Goal: Task Accomplishment & Management: Manage account settings

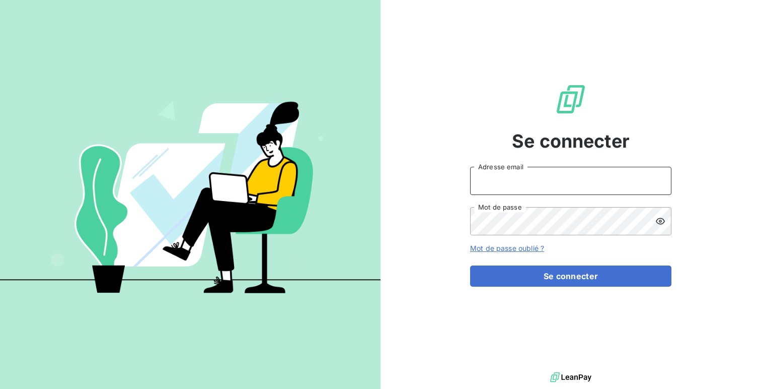
click at [532, 175] on input "Adresse email" at bounding box center [570, 181] width 201 height 28
type input "admin@xpcar"
click at [470, 265] on button "Se connecter" at bounding box center [570, 275] width 201 height 21
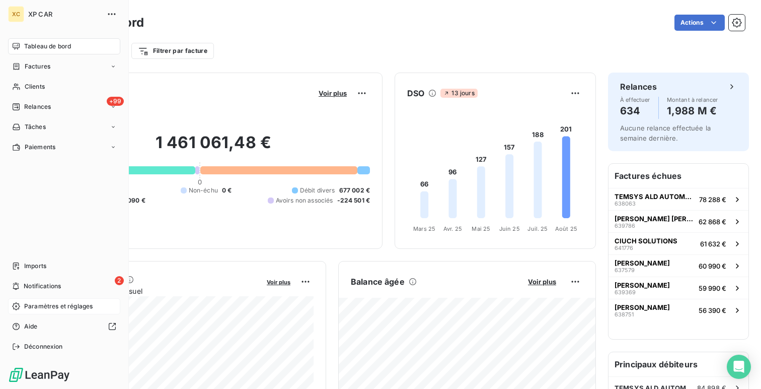
click at [35, 306] on span "Paramètres et réglages" at bounding box center [58, 306] width 68 height 9
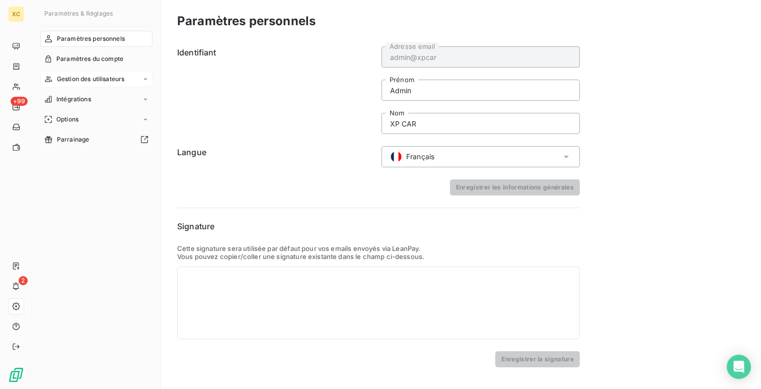
click at [86, 86] on div "Gestion des utilisateurs" at bounding box center [96, 79] width 112 height 16
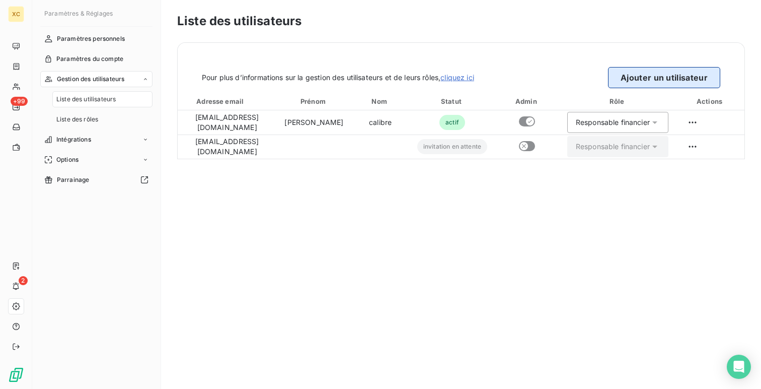
click at [639, 78] on button "Ajouter un utilisateur" at bounding box center [664, 77] width 112 height 21
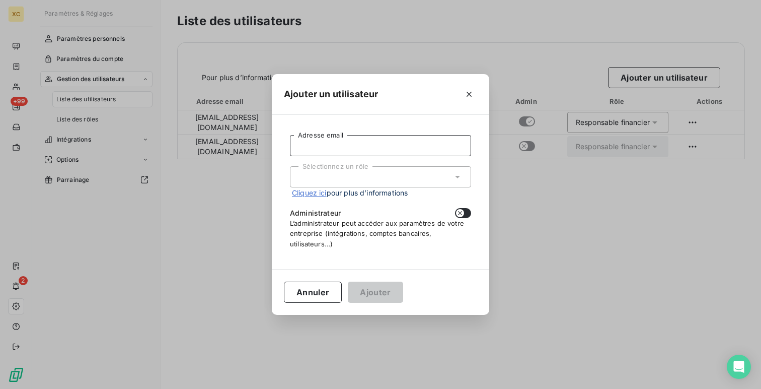
click at [429, 148] on input "Adresse email" at bounding box center [380, 145] width 181 height 21
paste input "[EMAIL_ADDRESS][DOMAIN_NAME]"
click at [378, 176] on div "Sélectionnez un rôle" at bounding box center [380, 176] width 181 height 21
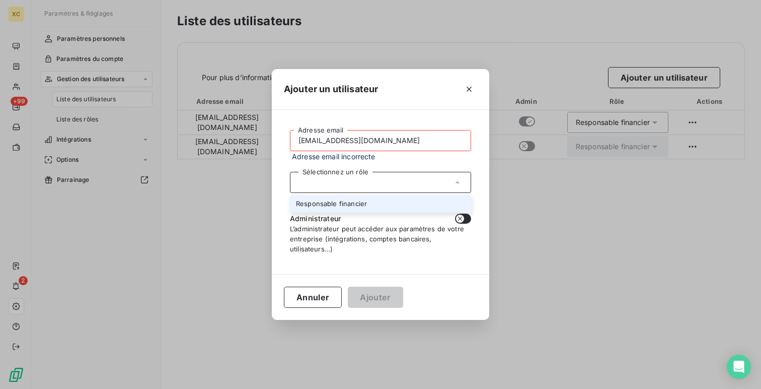
click at [381, 138] on input "[EMAIL_ADDRESS][DOMAIN_NAME]" at bounding box center [380, 140] width 181 height 21
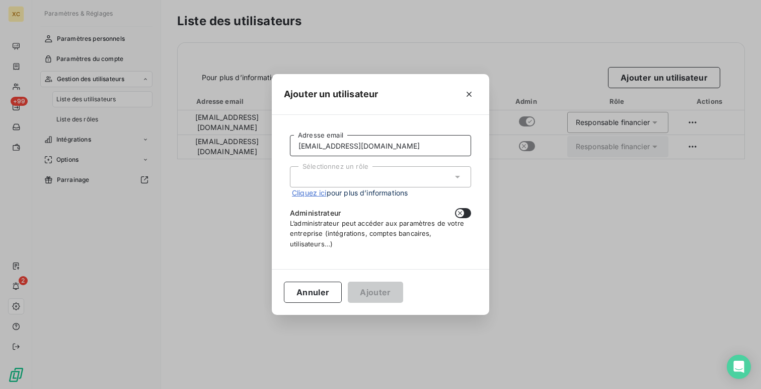
type input "[EMAIL_ADDRESS][DOMAIN_NAME]"
click at [317, 175] on div "Sélectionnez un rôle" at bounding box center [380, 176] width 181 height 21
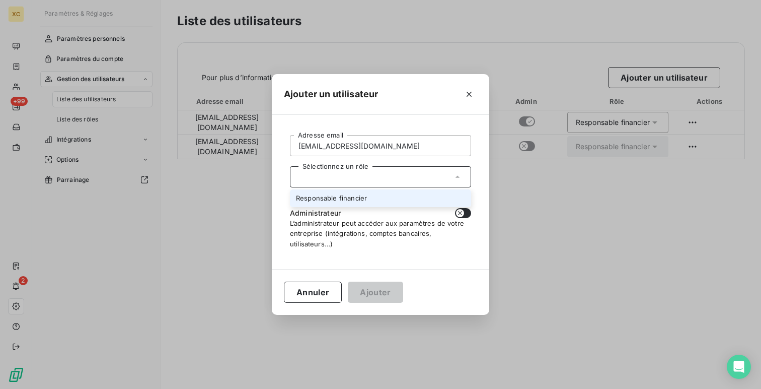
click at [320, 193] on li "Responsable financier" at bounding box center [380, 198] width 181 height 18
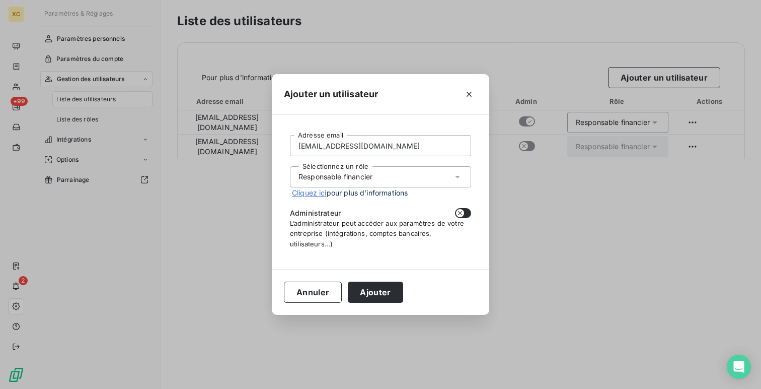
click at [453, 214] on div "Administrateur" at bounding box center [380, 213] width 181 height 10
click at [460, 217] on button "button" at bounding box center [463, 213] width 16 height 10
checkbox input "true"
click at [369, 290] on button "Ajouter" at bounding box center [375, 292] width 55 height 21
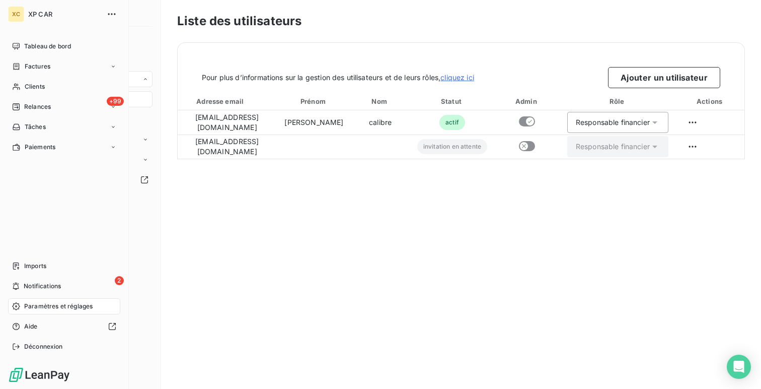
click at [27, 38] on div "Tableau de bord" at bounding box center [64, 46] width 112 height 16
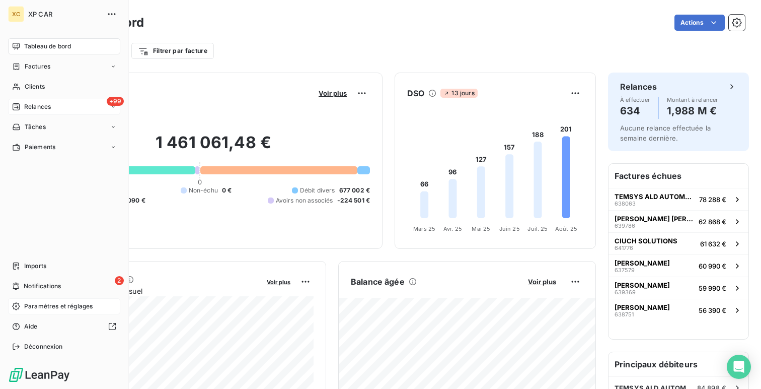
click at [49, 104] on span "Relances" at bounding box center [37, 106] width 27 height 9
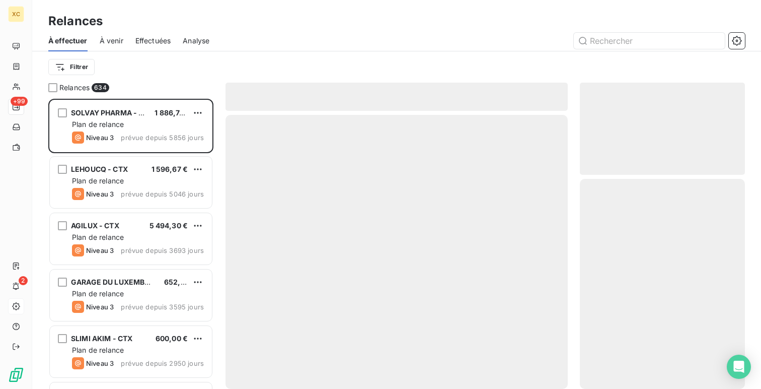
scroll to position [290, 165]
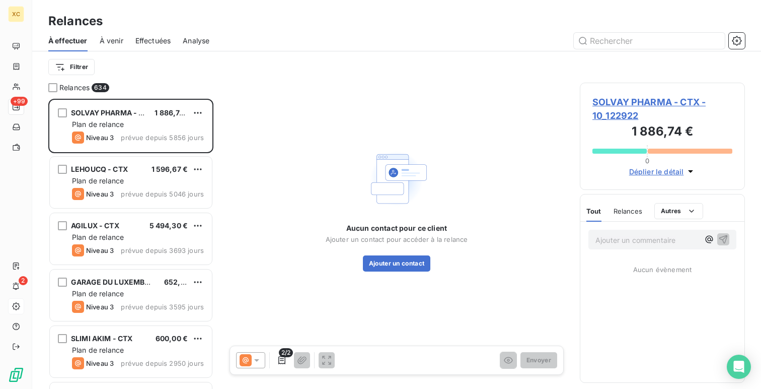
click at [152, 44] on span "Effectuées" at bounding box center [153, 41] width 36 height 10
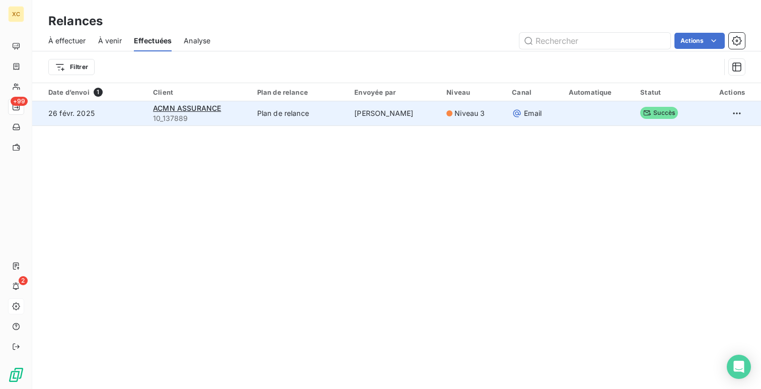
click at [239, 113] on span "10_137889" at bounding box center [199, 118] width 92 height 10
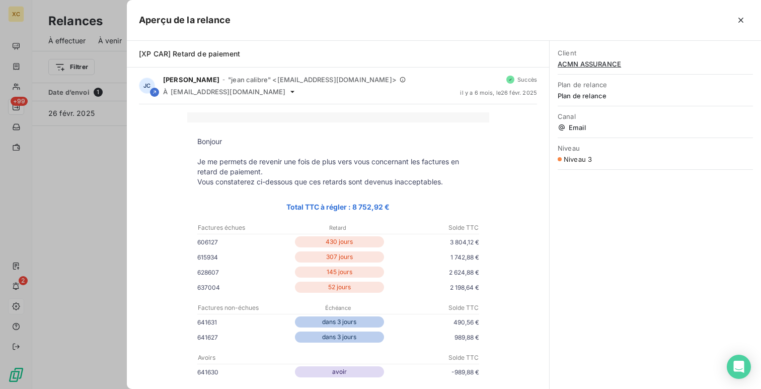
click at [81, 187] on div at bounding box center [380, 194] width 761 height 389
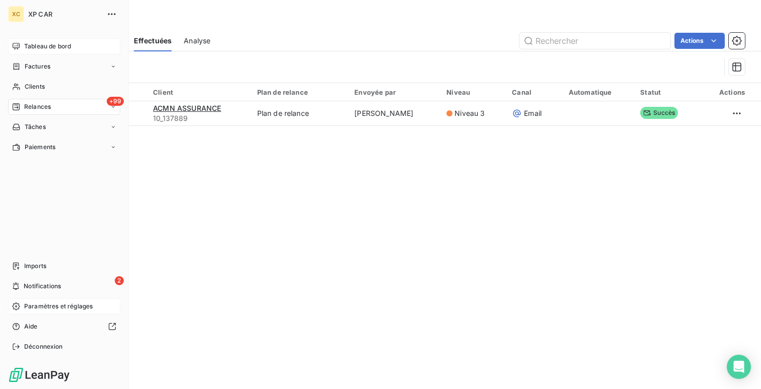
click at [18, 38] on div "Tableau de bord" at bounding box center [64, 46] width 112 height 16
